Goal: Transaction & Acquisition: Register for event/course

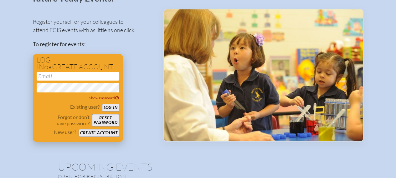
scroll to position [63, 0]
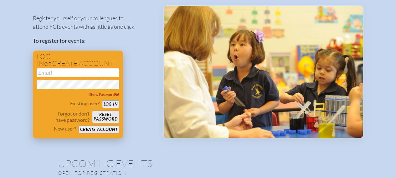
click at [56, 72] on input "email" at bounding box center [78, 73] width 83 height 9
type input "[EMAIL_ADDRESS][DOMAIN_NAME]"
click at [93, 129] on button "Create account" at bounding box center [99, 130] width 40 height 8
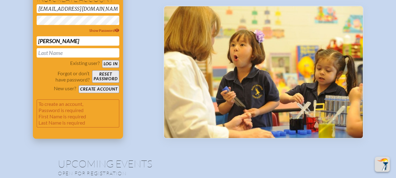
type input "[PERSON_NAME]"
click at [39, 54] on input "text" at bounding box center [78, 52] width 83 height 9
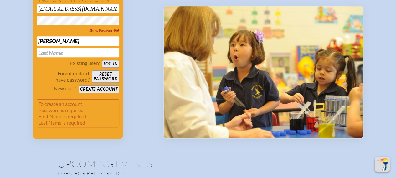
type input "[PERSON_NAME]"
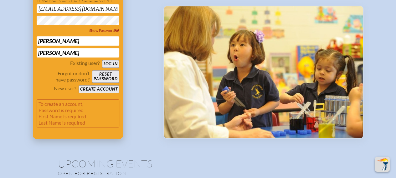
click at [91, 89] on button "Create account" at bounding box center [99, 89] width 40 height 8
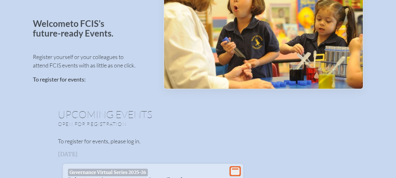
scroll to position [38, 0]
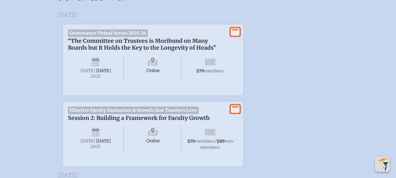
scroll to position [219, 0]
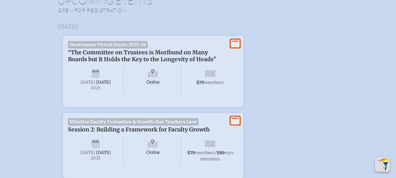
click at [236, 40] on icon at bounding box center [235, 44] width 9 height 8
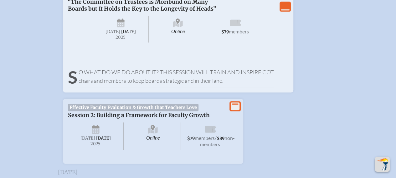
scroll to position [282, 0]
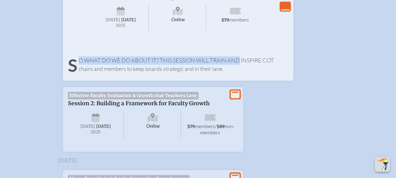
drag, startPoint x: 238, startPoint y: 68, endPoint x: 76, endPoint y: 71, distance: 162.4
click at [76, 71] on p "So what do we do about it? This session will train and inspire COT chairs and m…" at bounding box center [178, 64] width 220 height 17
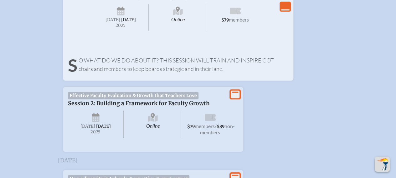
click at [112, 73] on p "So what do we do about it? This session will train and inspire COT chairs and m…" at bounding box center [178, 64] width 220 height 17
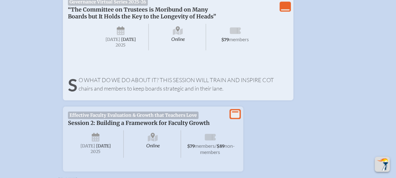
scroll to position [250, 0]
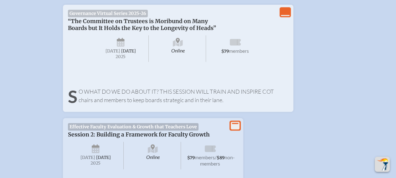
click at [120, 53] on span "[DATE]" at bounding box center [112, 50] width 15 height 5
drag, startPoint x: 190, startPoint y: 38, endPoint x: 174, endPoint y: 44, distance: 17.3
click at [190, 38] on span "Online" at bounding box center [178, 48] width 56 height 26
click at [174, 44] on icon at bounding box center [178, 43] width 10 height 7
click at [221, 44] on span "$79 members" at bounding box center [235, 48] width 56 height 26
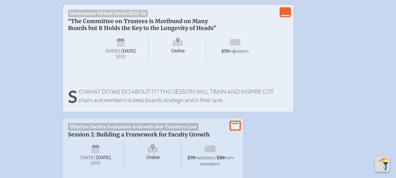
click at [231, 49] on span "members" at bounding box center [239, 51] width 20 height 6
